Goal: Navigation & Orientation: Find specific page/section

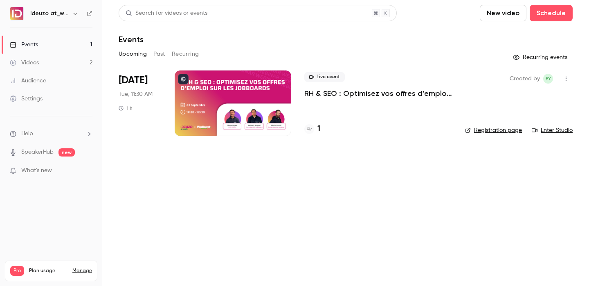
click at [259, 90] on div at bounding box center [233, 102] width 117 height 65
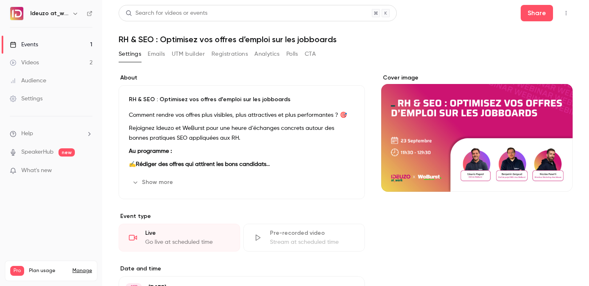
click at [70, 58] on link "Videos 2" at bounding box center [51, 63] width 102 height 18
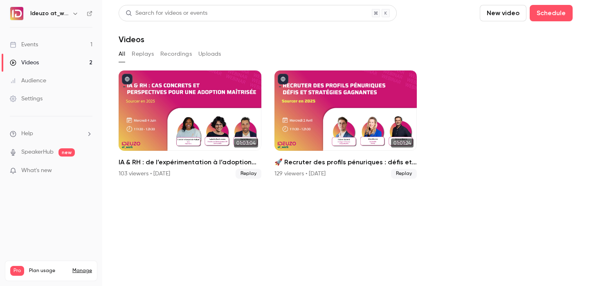
click at [81, 47] on link "Events 1" at bounding box center [51, 45] width 102 height 18
